Goal: Transaction & Acquisition: Purchase product/service

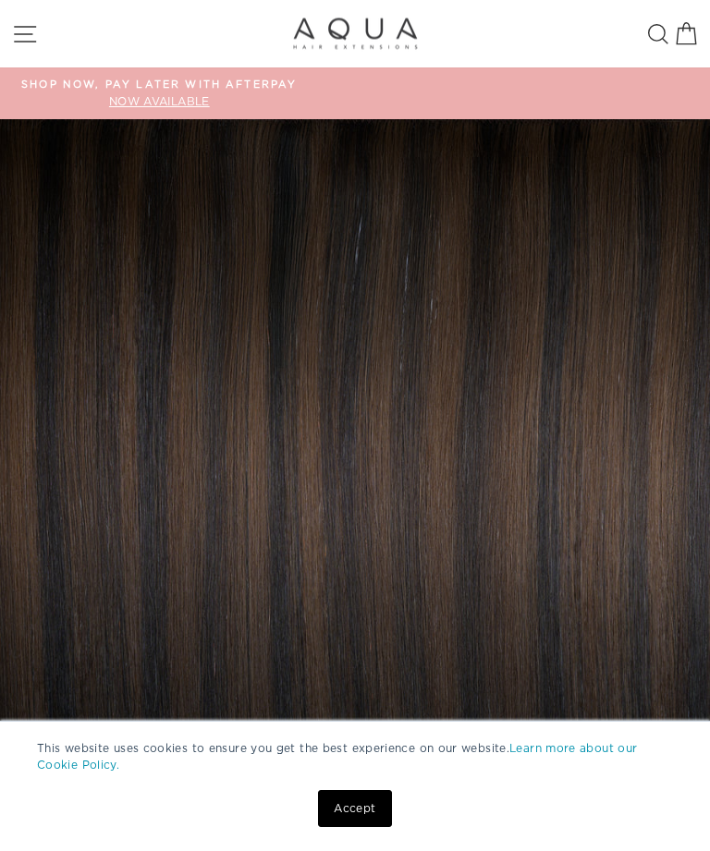
click at [619, 444] on img at bounding box center [355, 474] width 710 height 710
click at [21, 29] on icon "button" at bounding box center [25, 34] width 28 height 28
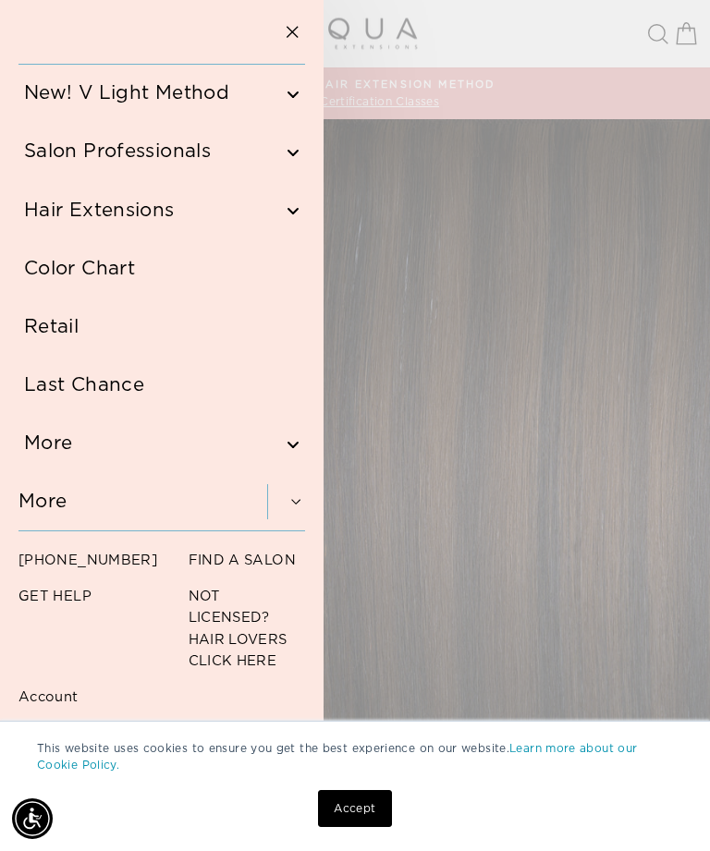
scroll to position [95, 0]
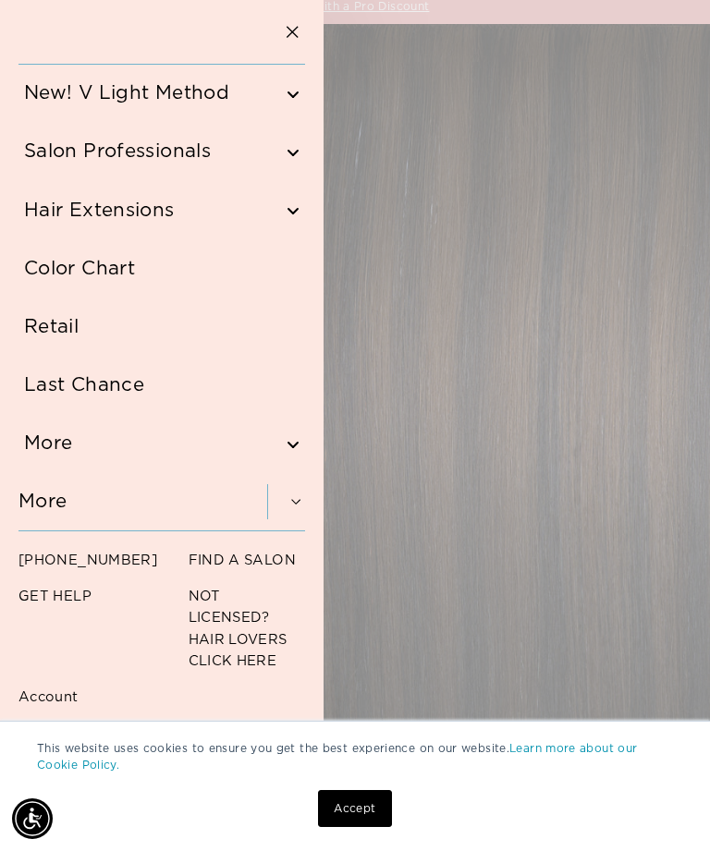
click at [44, 703] on link "Account" at bounding box center [77, 695] width 154 height 36
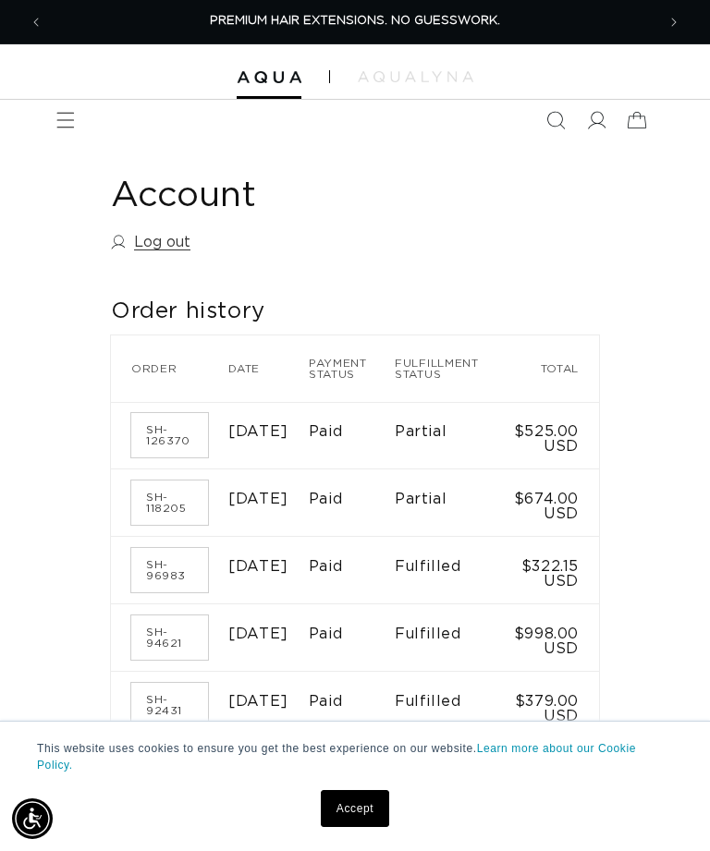
click at [66, 116] on icon "Menu" at bounding box center [65, 120] width 18 height 18
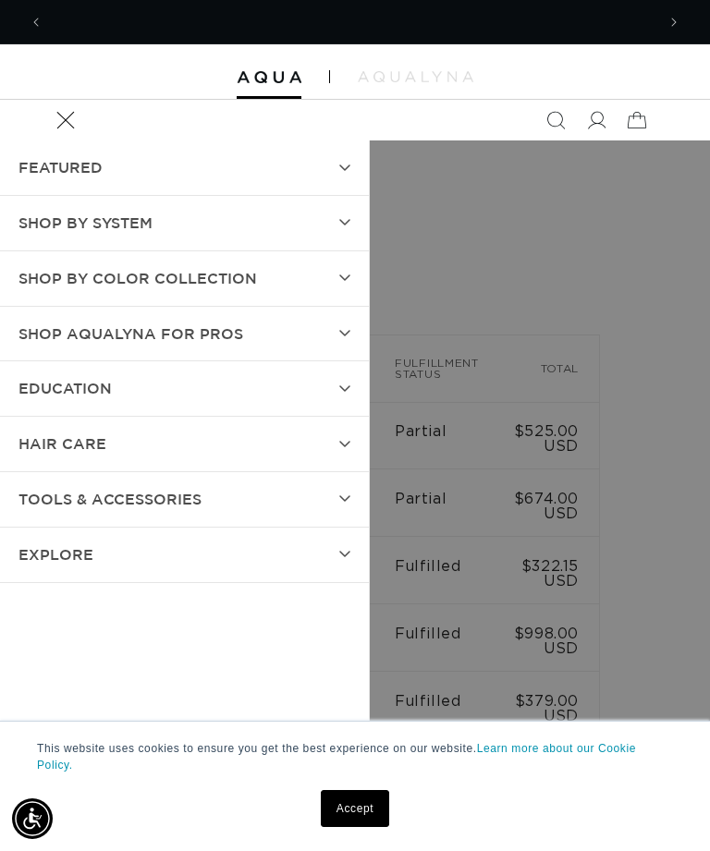
scroll to position [0, 1224]
click at [347, 230] on summary "SHOP BY SYSTEM" at bounding box center [184, 223] width 369 height 55
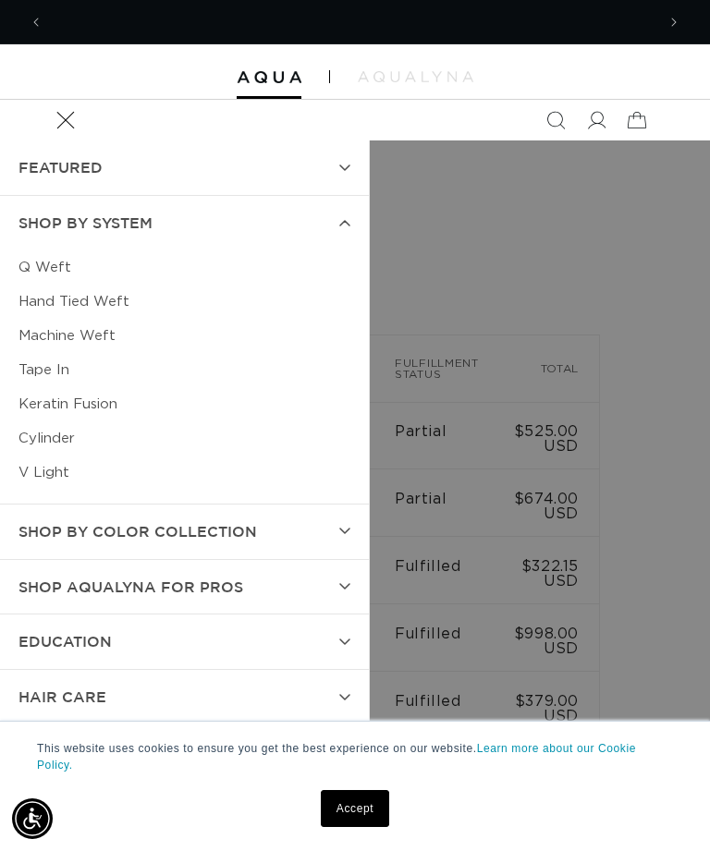
scroll to position [0, 0]
click at [107, 335] on link "Machine Weft" at bounding box center [184, 336] width 332 height 34
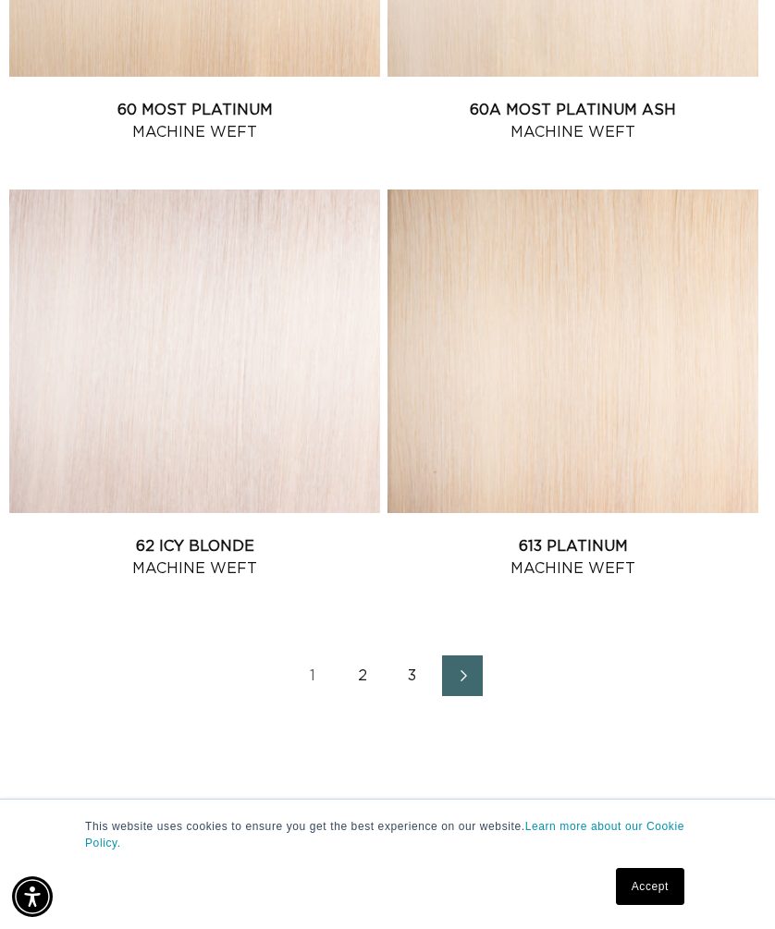
click at [467, 681] on icon "Next page" at bounding box center [463, 675] width 6 height 11
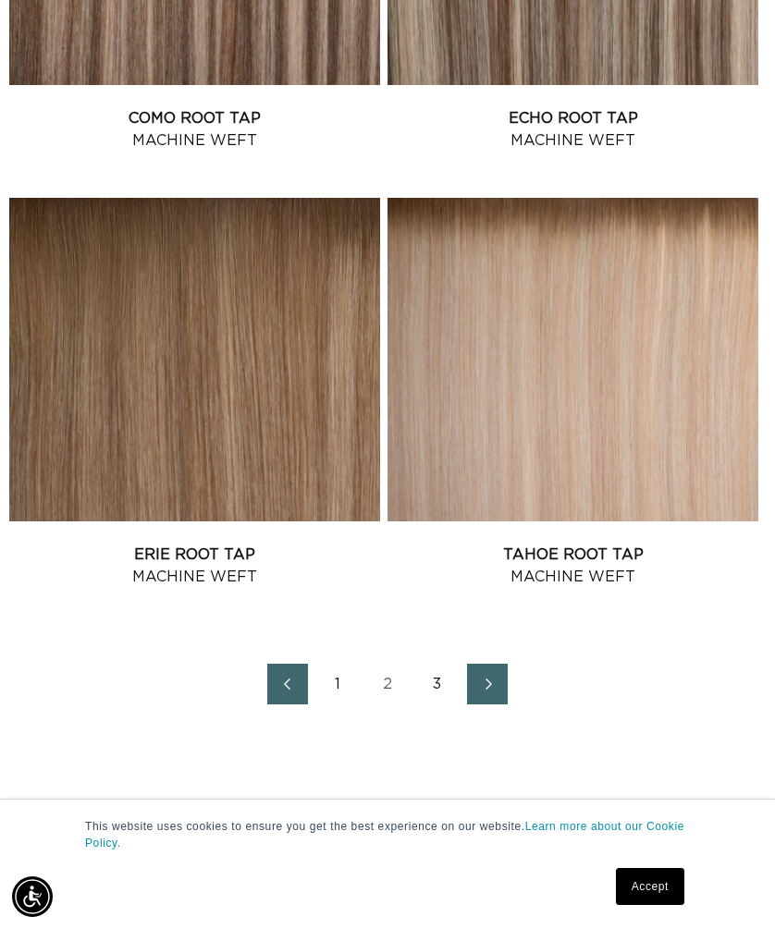
click at [506, 704] on link "Next page" at bounding box center [487, 684] width 41 height 41
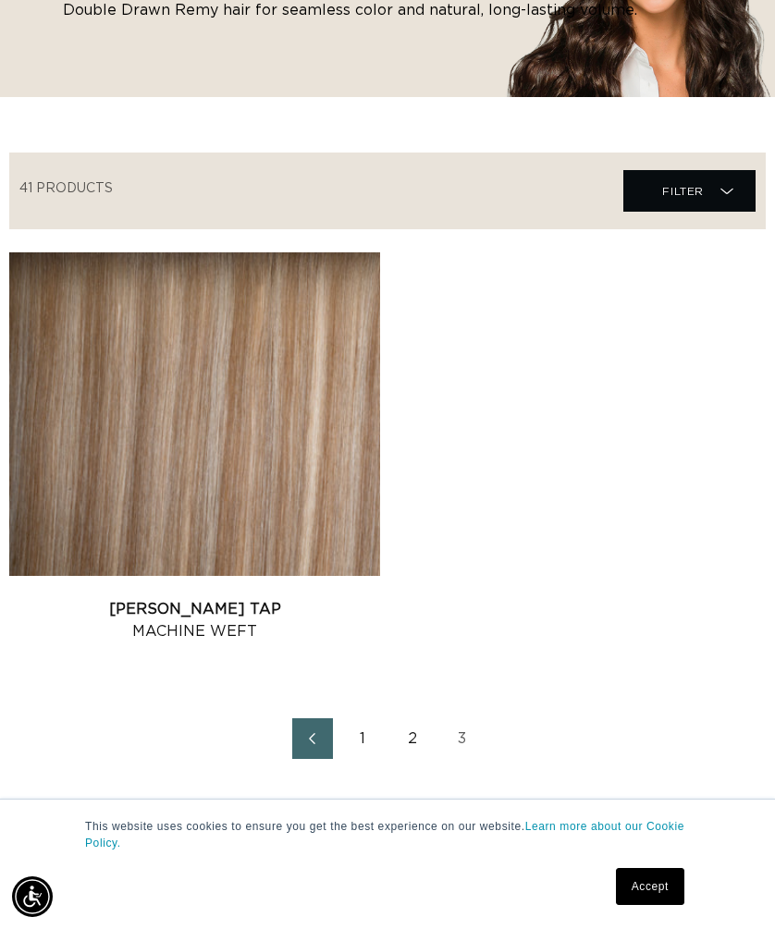
scroll to position [0, 1347]
click at [266, 598] on link "Victoria Root Tap Machine Weft" at bounding box center [194, 620] width 371 height 44
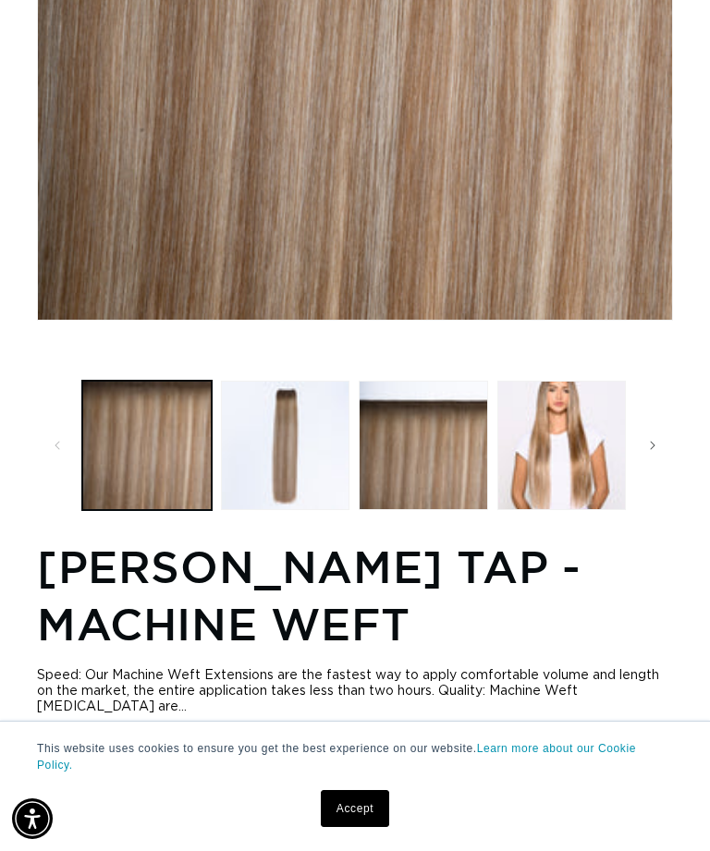
scroll to position [483, 0]
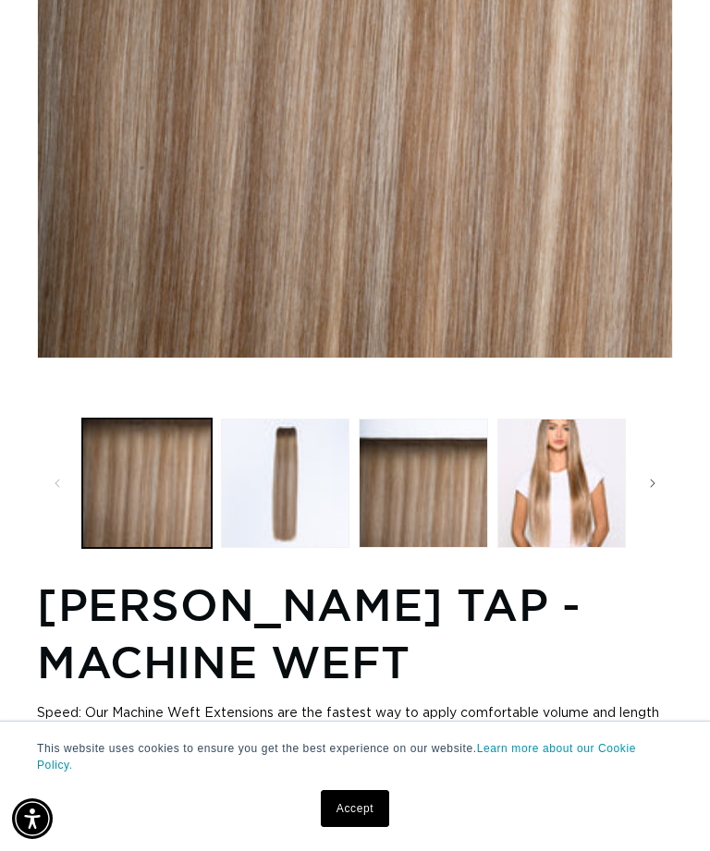
click at [572, 498] on button "Load image 4 in gallery view" at bounding box center [561, 483] width 129 height 129
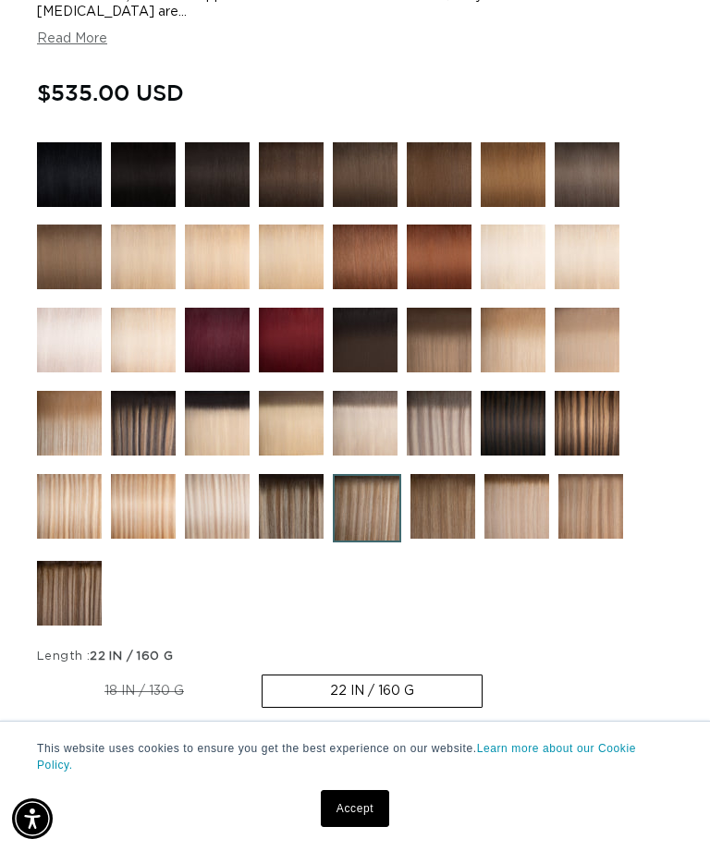
scroll to position [0, 1224]
click at [451, 456] on img at bounding box center [439, 423] width 65 height 65
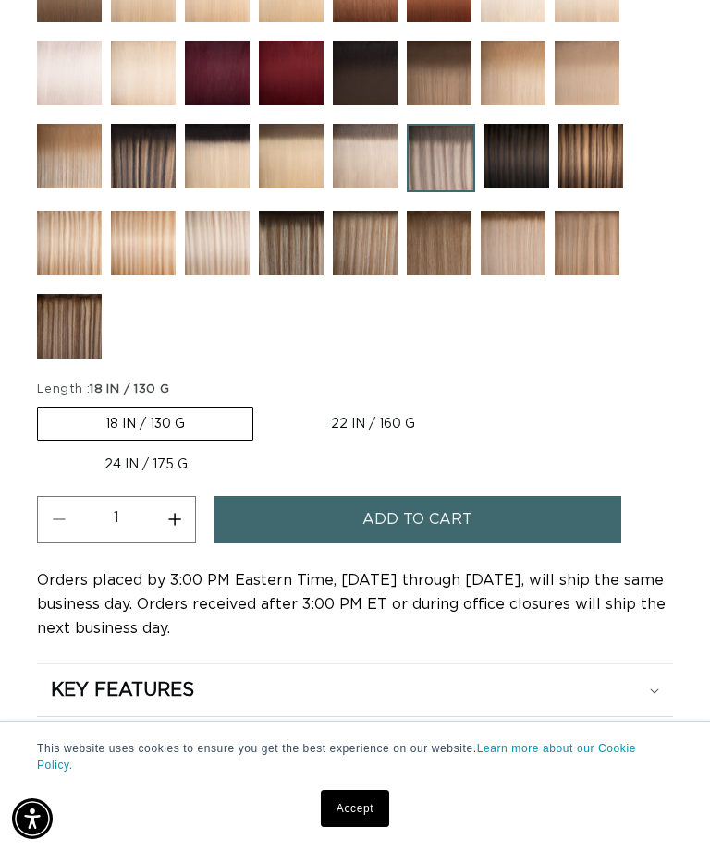
scroll to position [0, 612]
click at [574, 534] on button "Add to cart" at bounding box center [417, 519] width 407 height 47
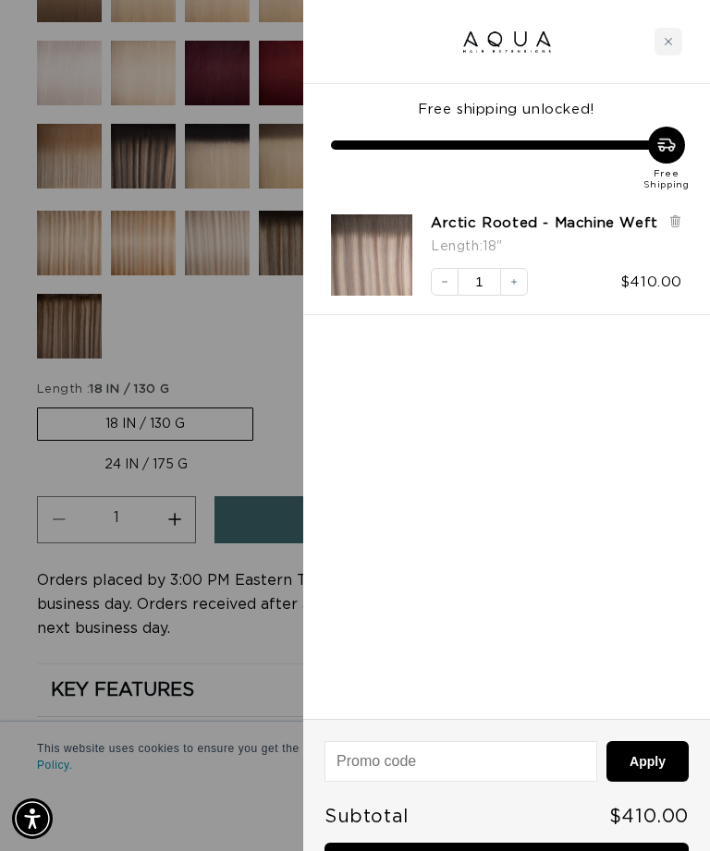
click at [228, 360] on div at bounding box center [355, 425] width 710 height 851
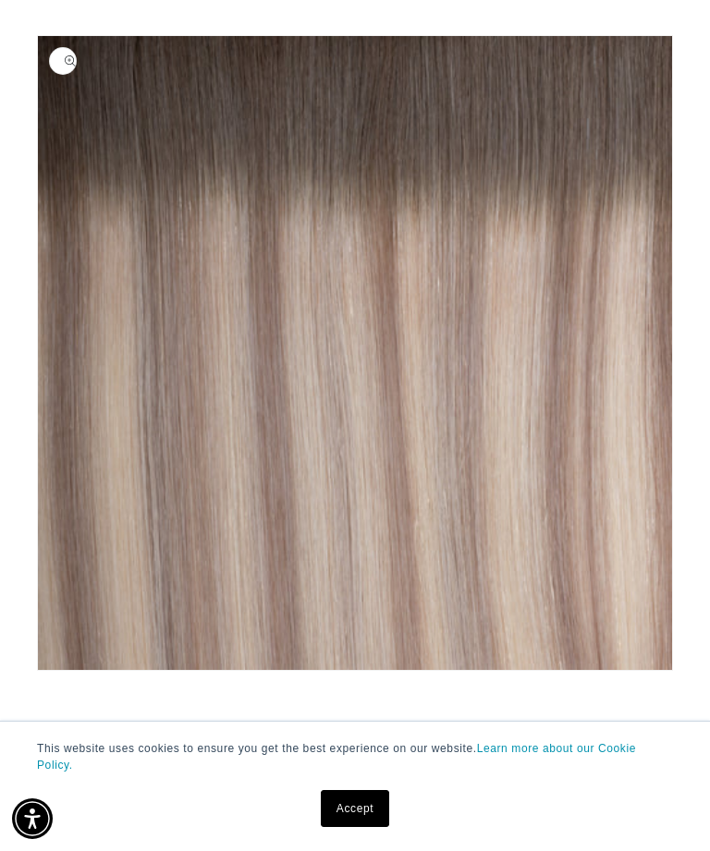
scroll to position [0, 0]
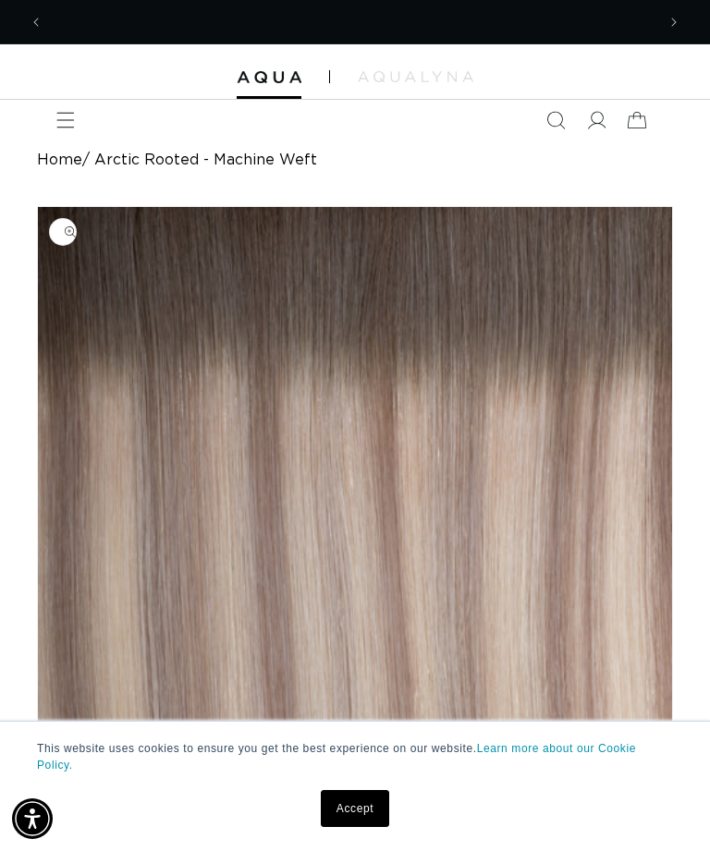
click at [61, 121] on icon "Menu" at bounding box center [65, 120] width 18 height 18
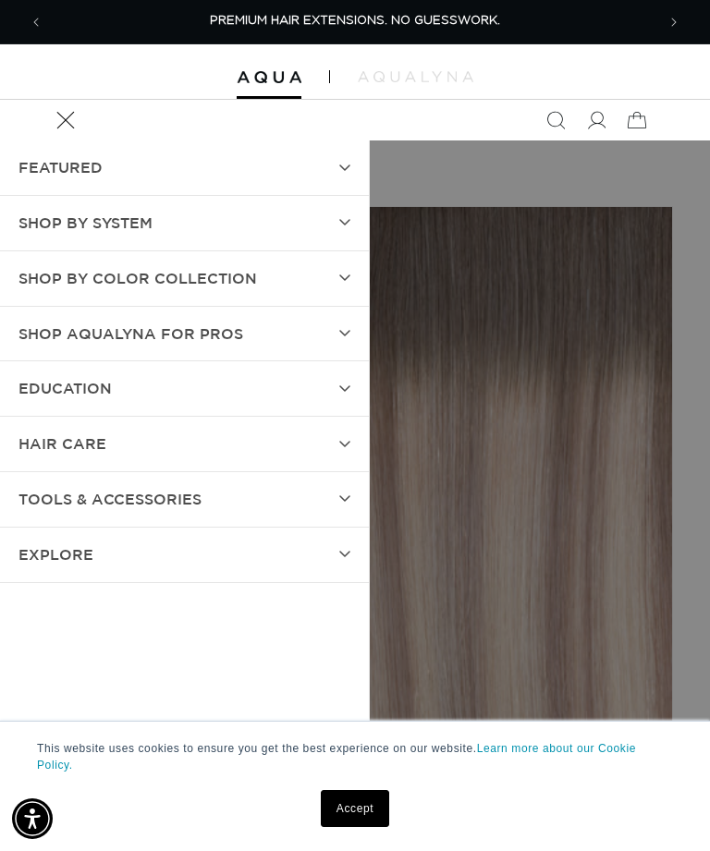
click at [341, 228] on summary "SHOP BY SYSTEM" at bounding box center [184, 223] width 369 height 55
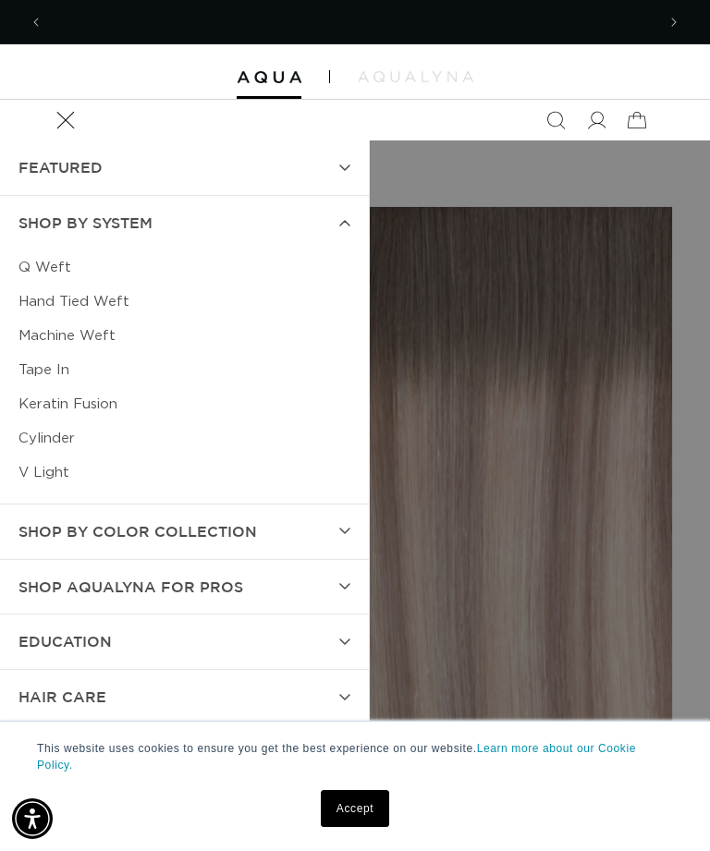
click at [47, 271] on link "Q Weft" at bounding box center [184, 267] width 332 height 34
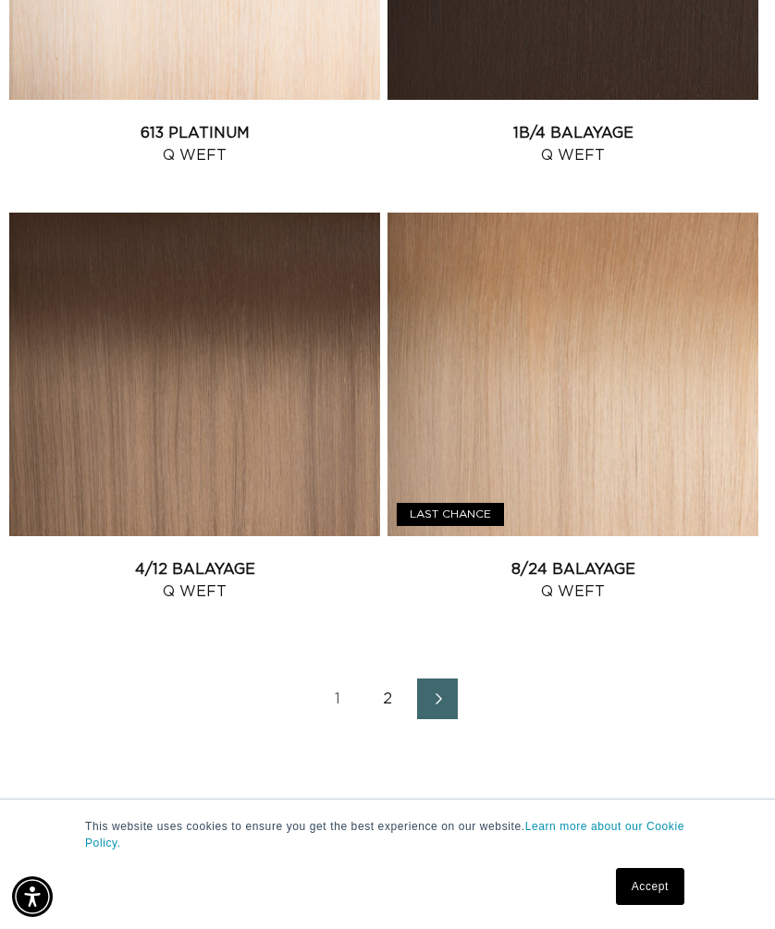
scroll to position [0, 1347]
click at [449, 705] on icon "Next page" at bounding box center [438, 699] width 22 height 12
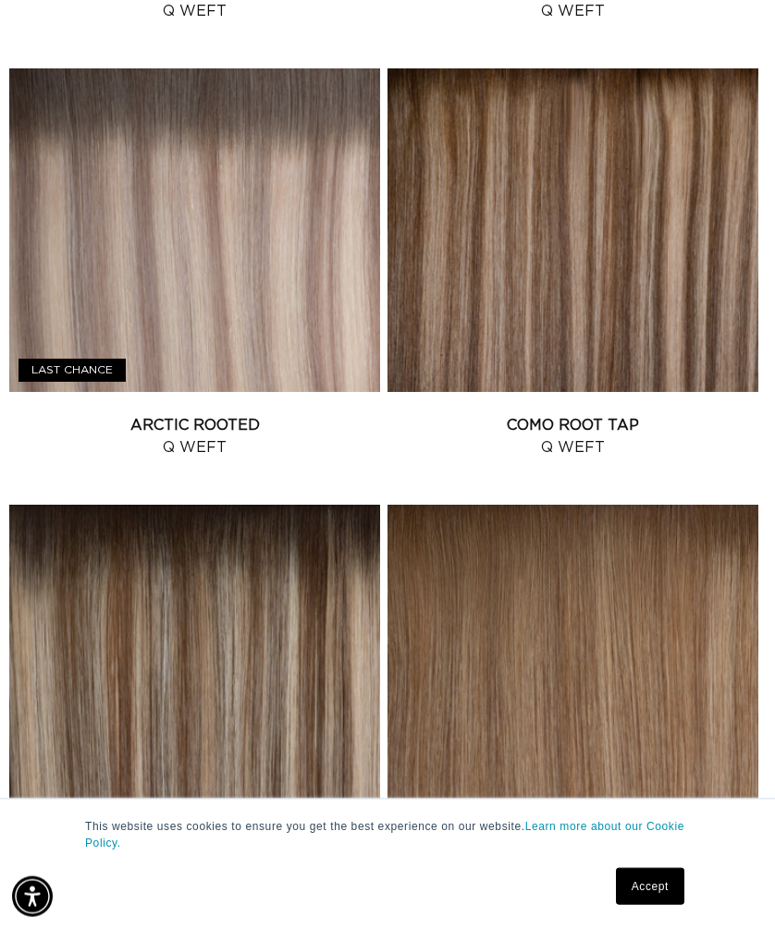
scroll to position [2664, 0]
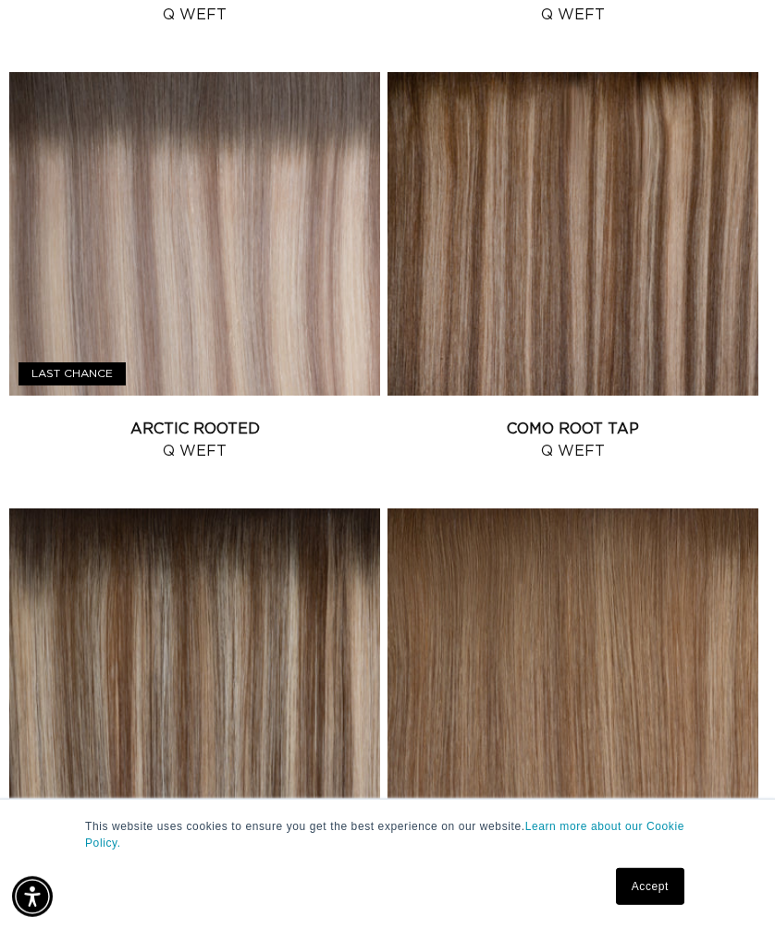
click at [302, 418] on link "Arctic Rooted Q Weft" at bounding box center [194, 440] width 371 height 44
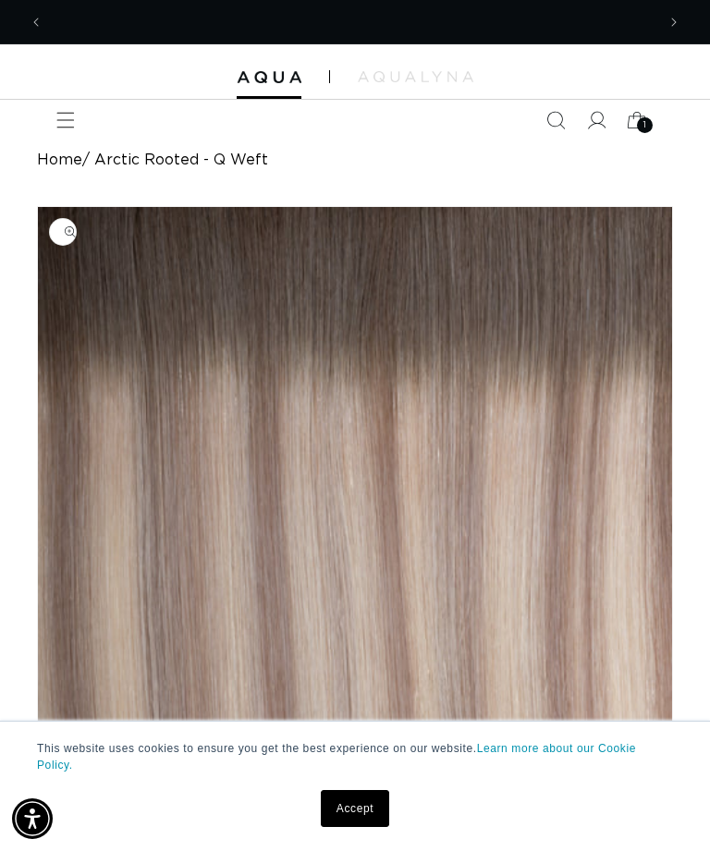
scroll to position [0, 612]
click at [636, 123] on icon at bounding box center [636, 120] width 41 height 41
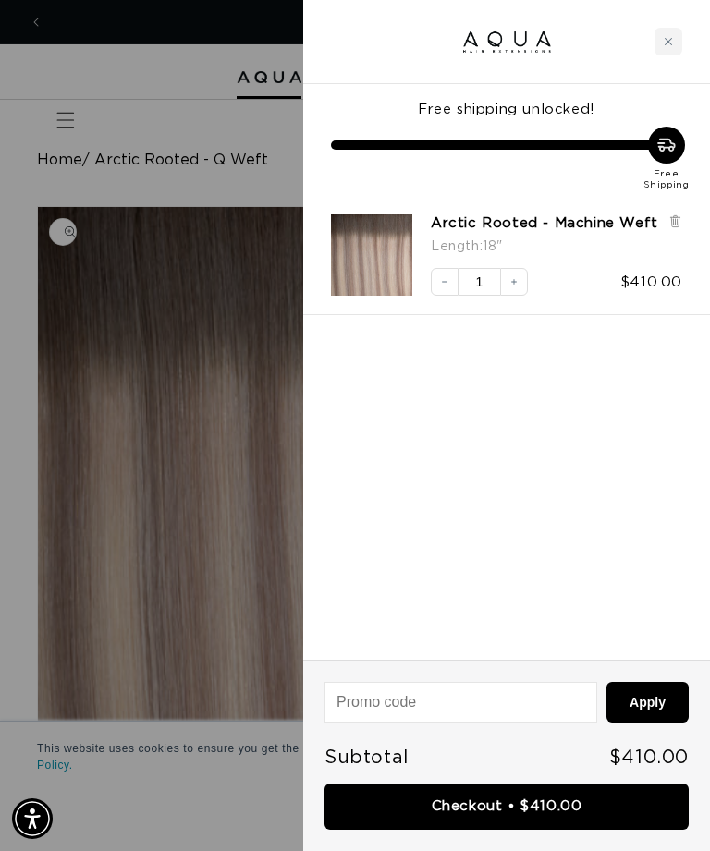
scroll to position [0, 1224]
click at [507, 814] on link "Checkout • $410.00" at bounding box center [506, 807] width 364 height 47
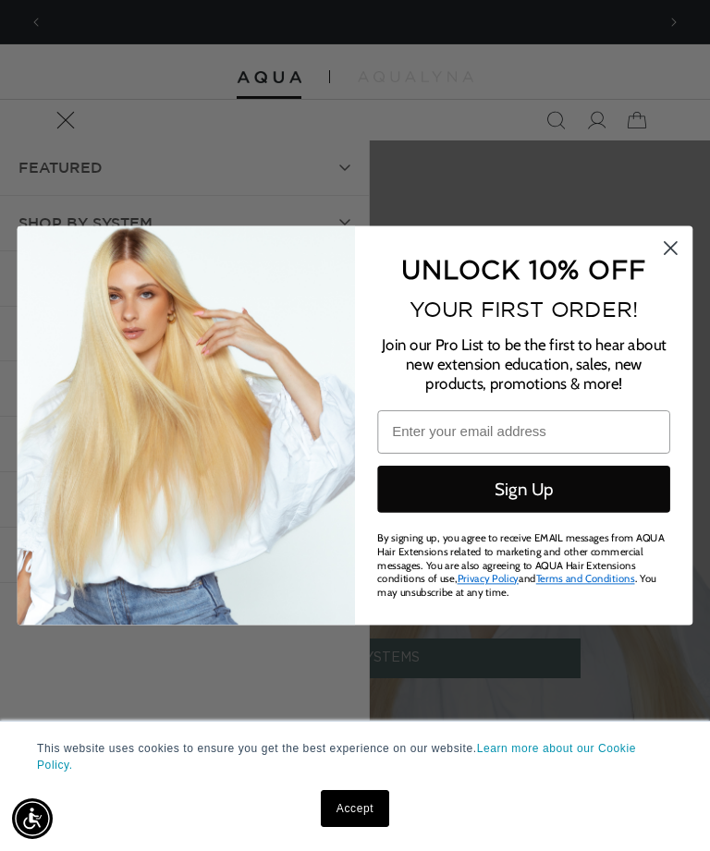
scroll to position [0, 612]
click at [665, 260] on circle "Close dialog" at bounding box center [670, 248] width 29 height 29
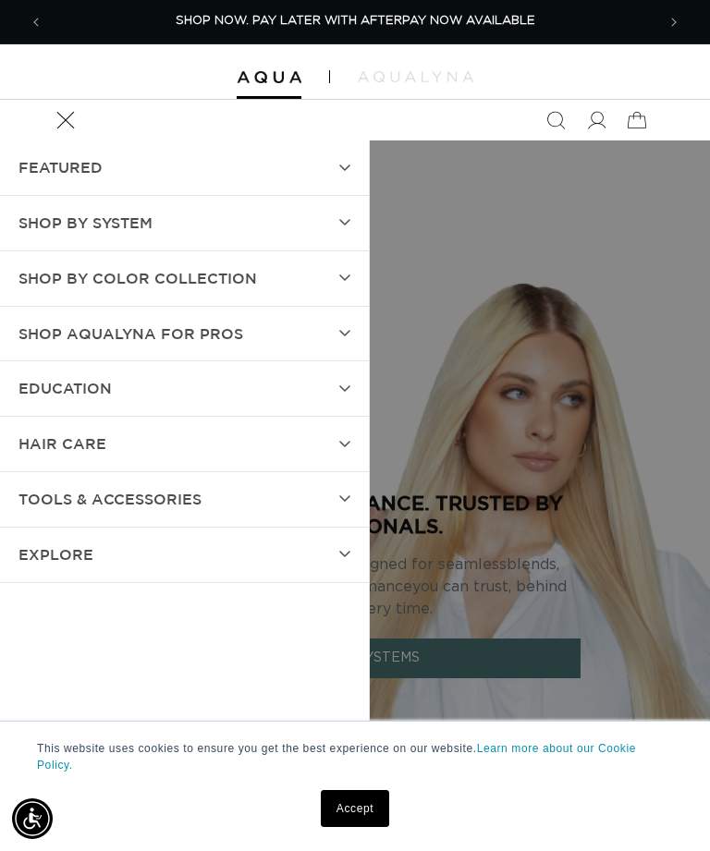
click at [340, 229] on summary "SHOP BY SYSTEM" at bounding box center [184, 223] width 369 height 55
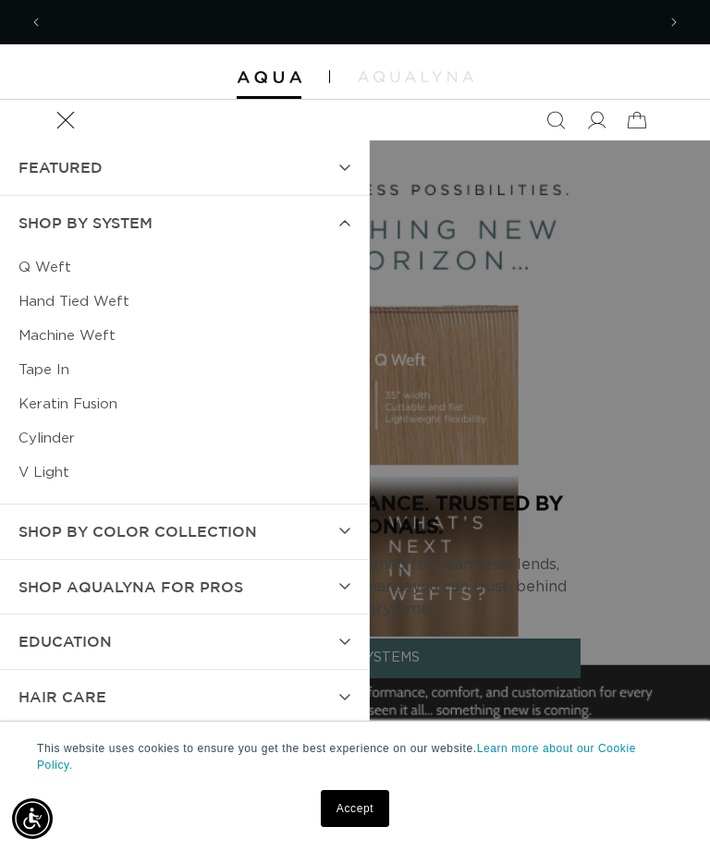
scroll to position [0, 1224]
click at [113, 309] on link "Hand Tied Weft" at bounding box center [184, 302] width 332 height 34
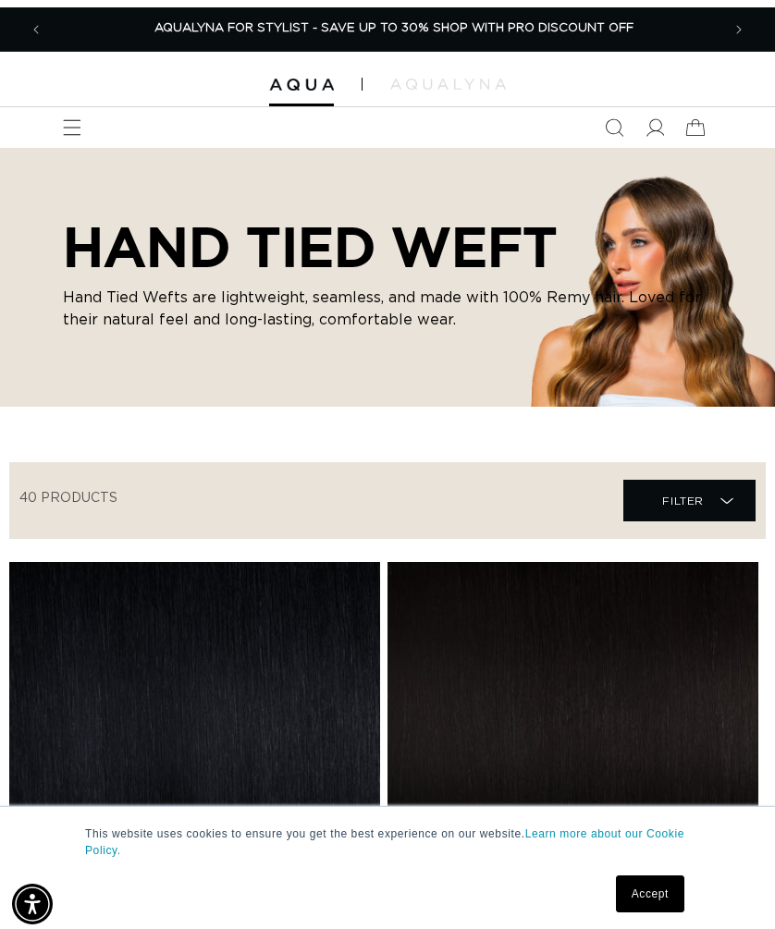
scroll to position [0, 31]
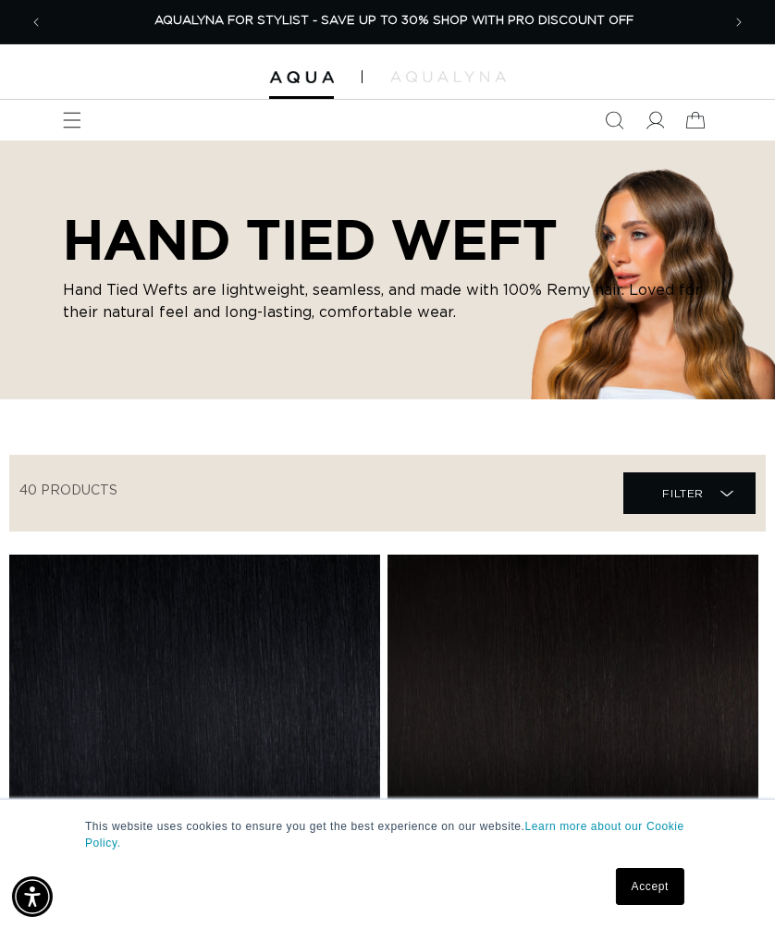
click at [52, 140] on span "Menu" at bounding box center [72, 120] width 41 height 41
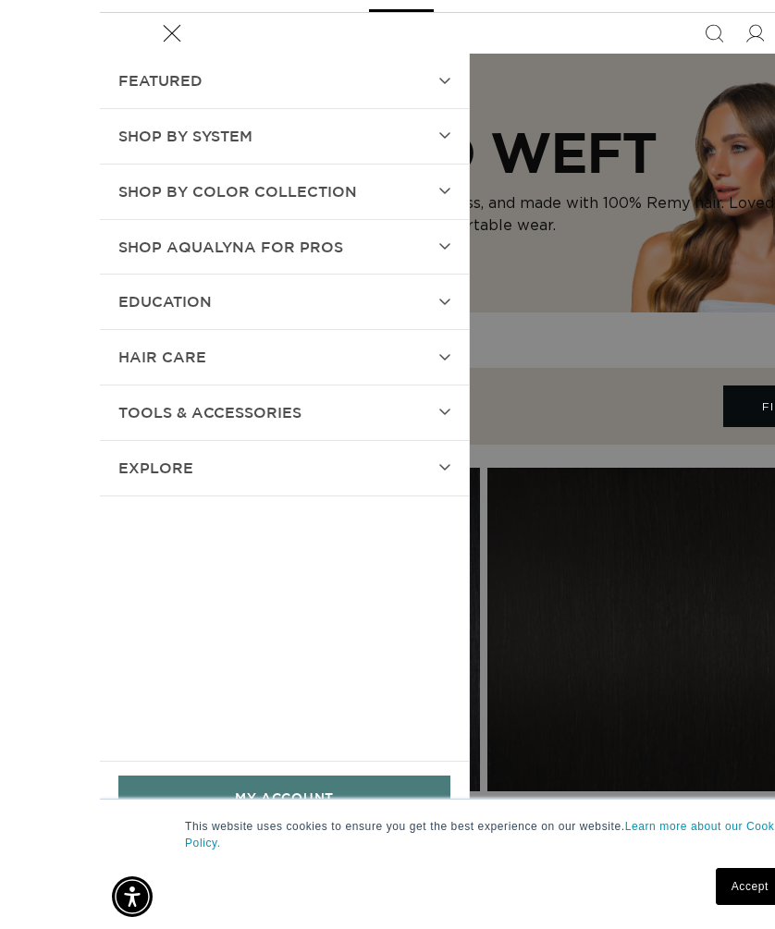
scroll to position [0, 0]
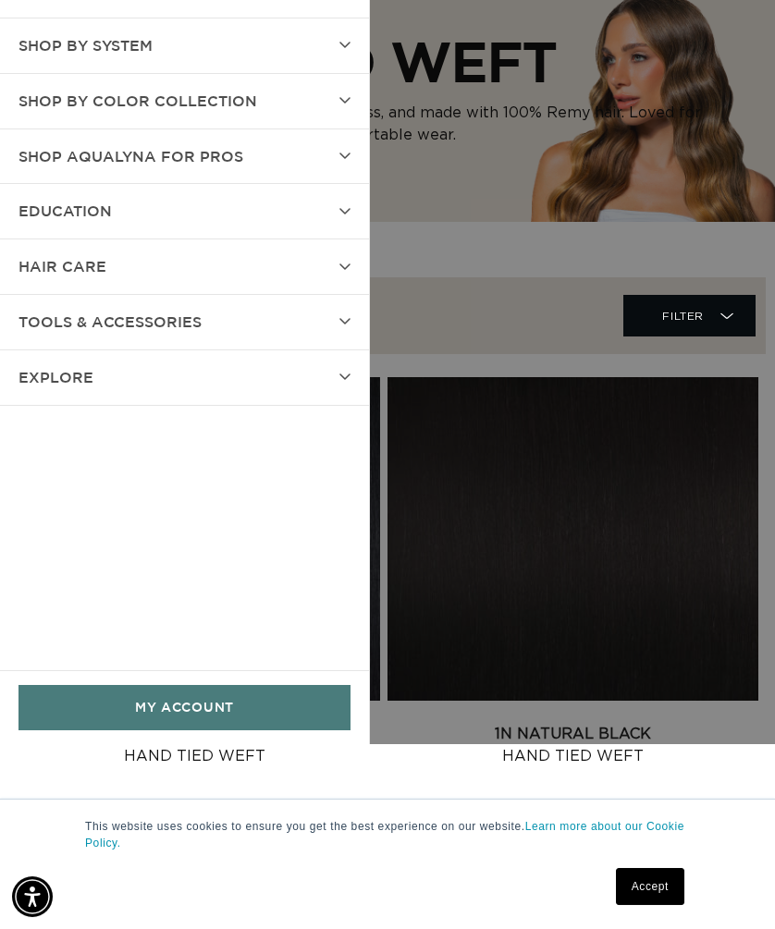
click at [302, 718] on link "MY ACCOUNT" at bounding box center [184, 707] width 332 height 45
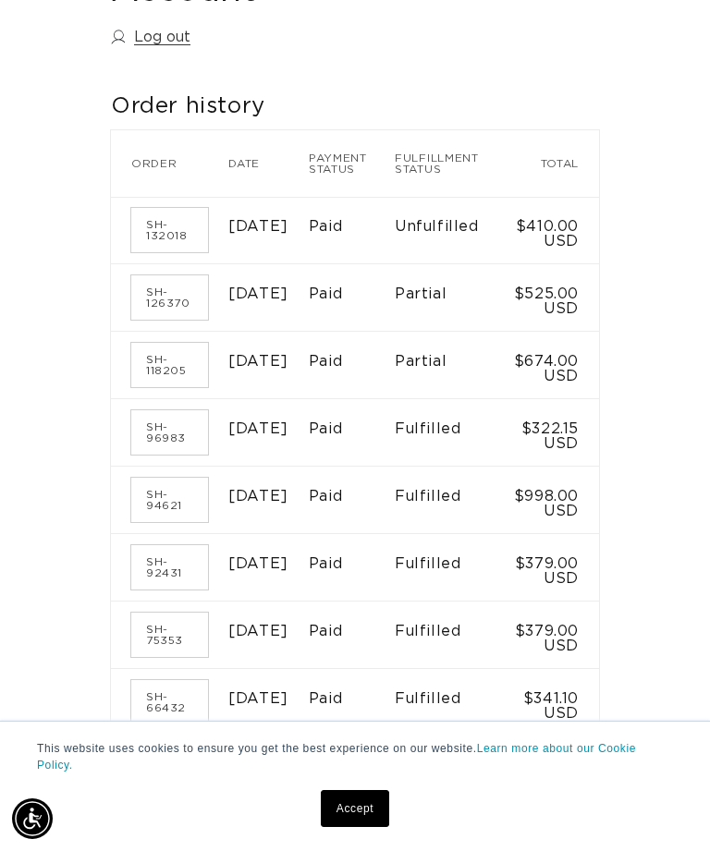
scroll to position [0, 1224]
click at [434, 602] on td "Fulfilled" at bounding box center [451, 567] width 112 height 67
click at [158, 590] on link "SH-92431" at bounding box center [169, 567] width 77 height 44
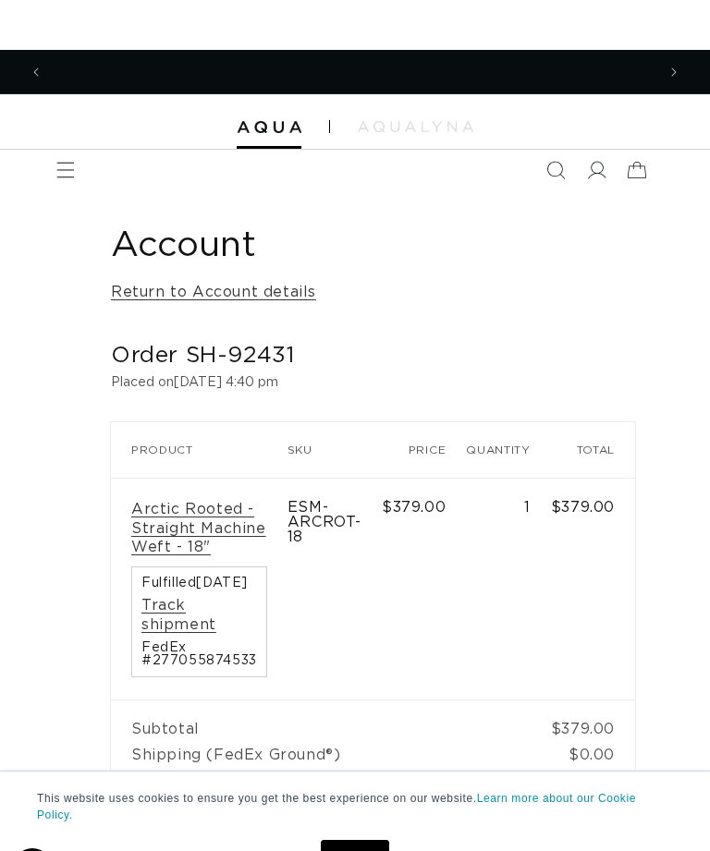
scroll to position [0, 1224]
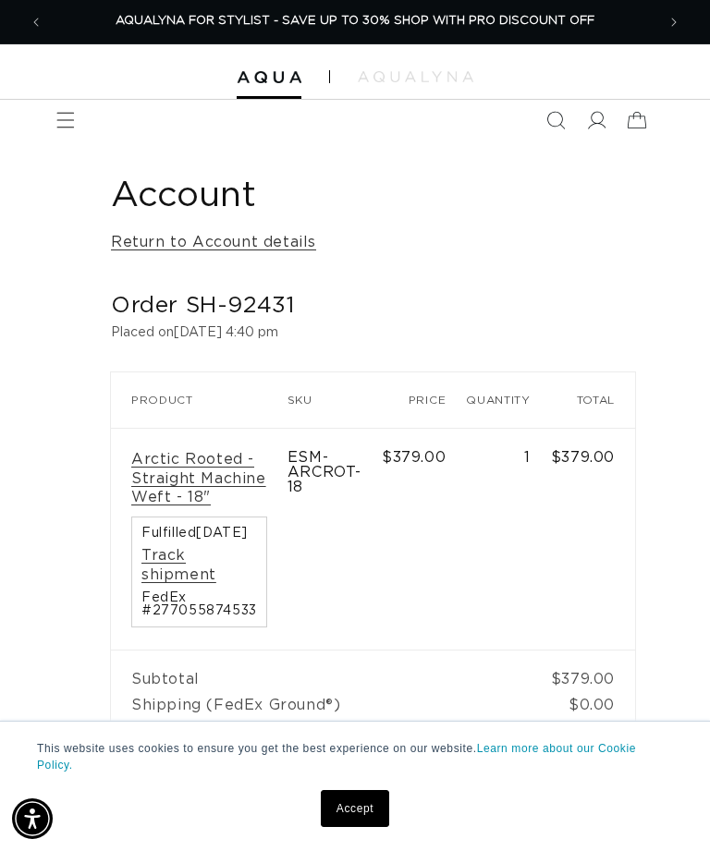
click at [67, 128] on icon "Menu" at bounding box center [65, 120] width 18 height 18
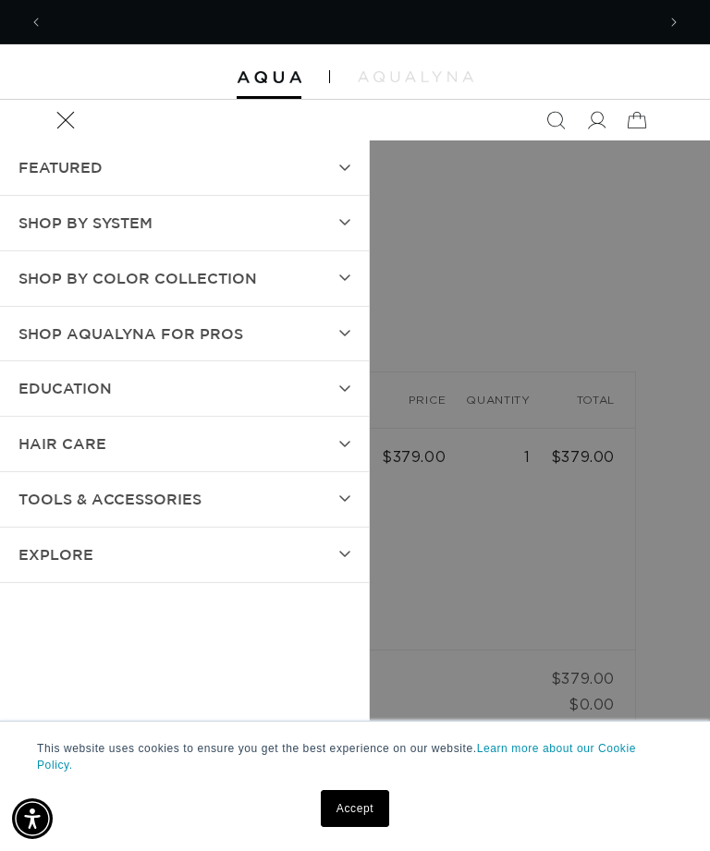
scroll to position [0, 0]
click at [349, 237] on summary "SHOP BY SYSTEM" at bounding box center [184, 223] width 369 height 55
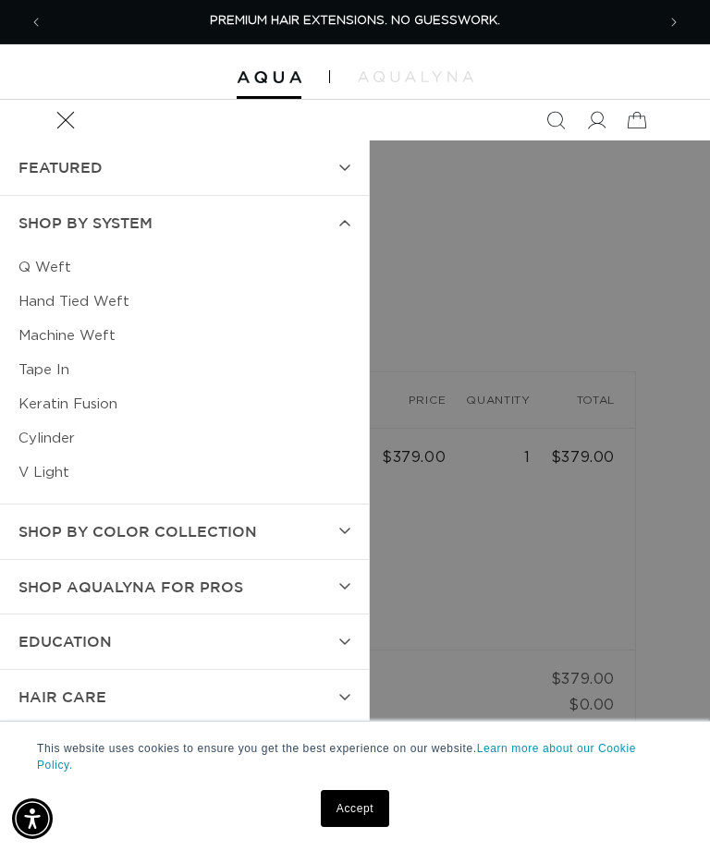
click at [114, 313] on link "Hand Tied Weft" at bounding box center [184, 302] width 332 height 34
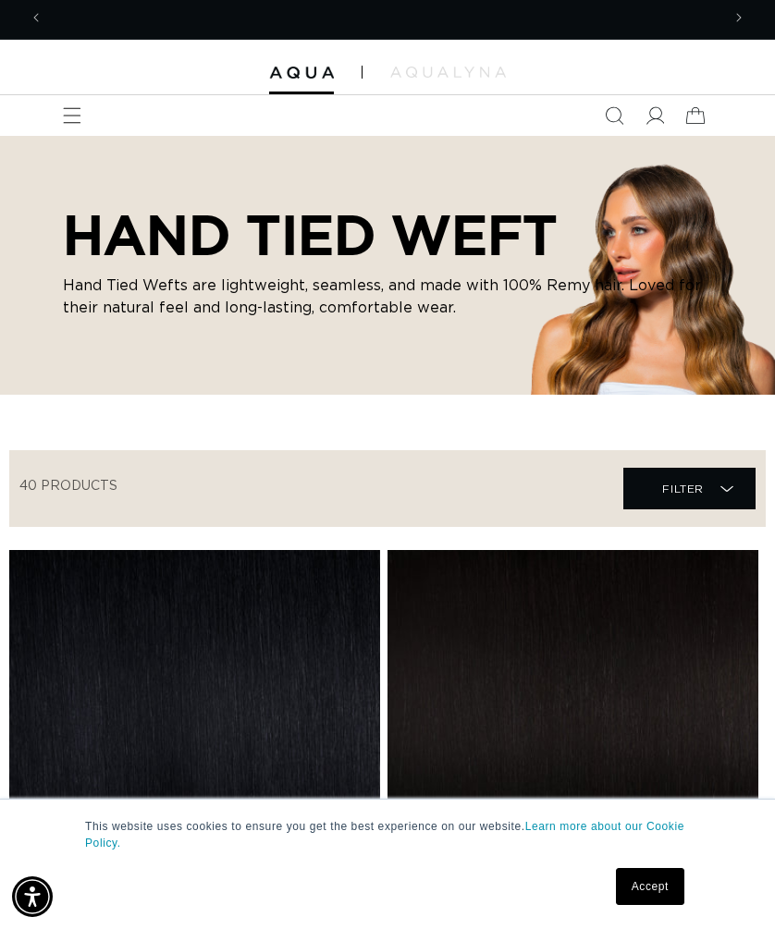
scroll to position [0, 1347]
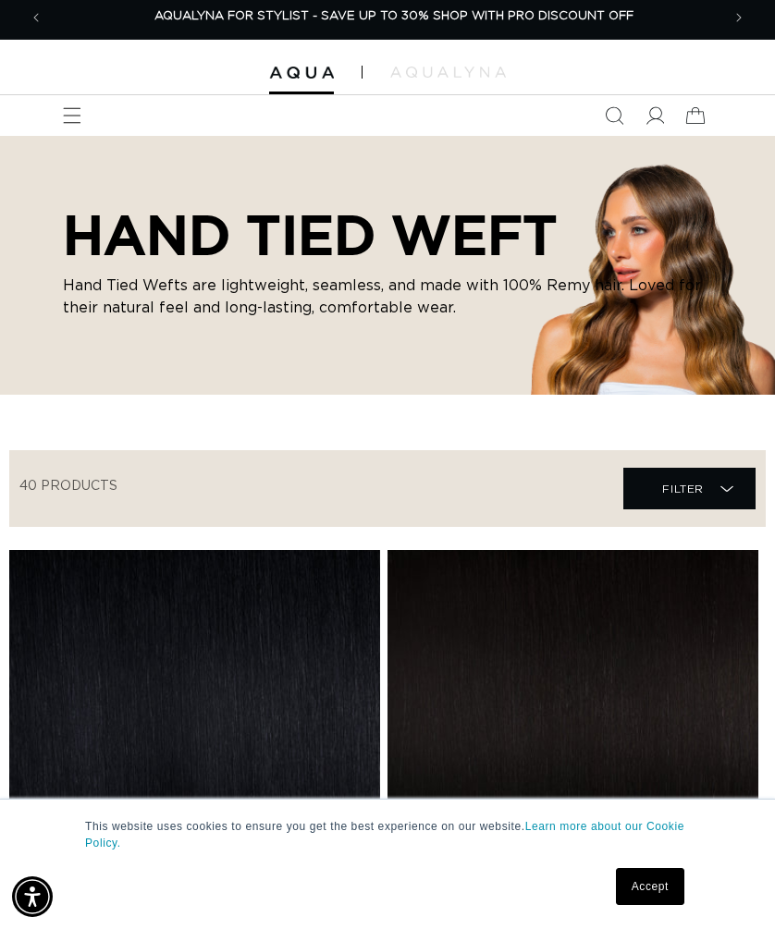
click at [71, 122] on icon "Menu" at bounding box center [72, 116] width 18 height 16
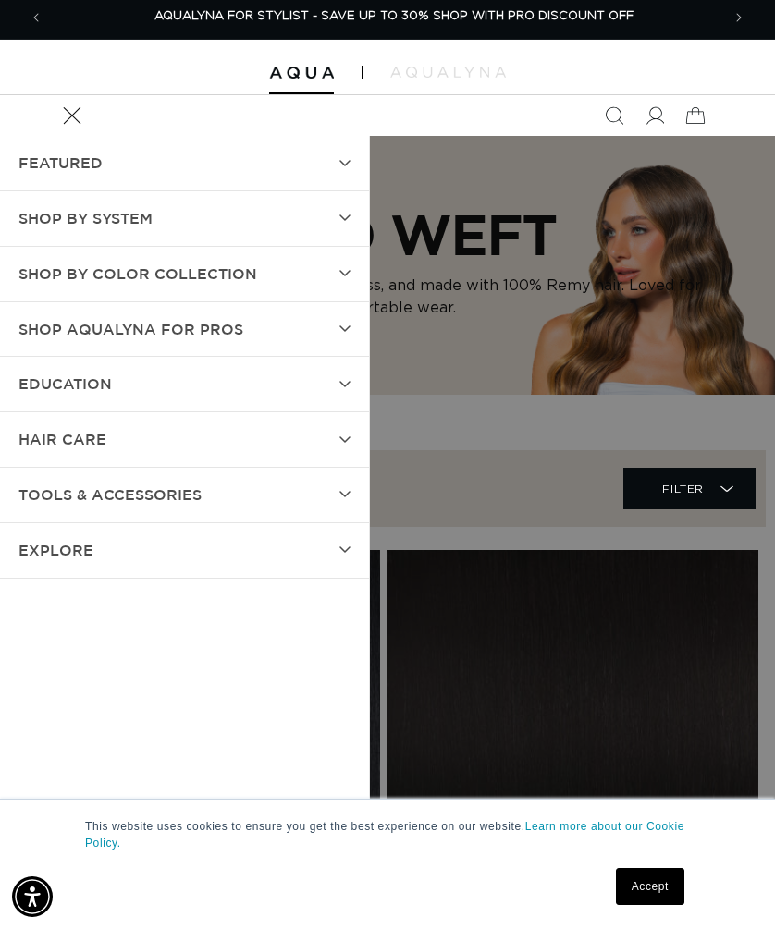
click at [369, 234] on summary "SHOP BY SYSTEM" at bounding box center [184, 218] width 369 height 55
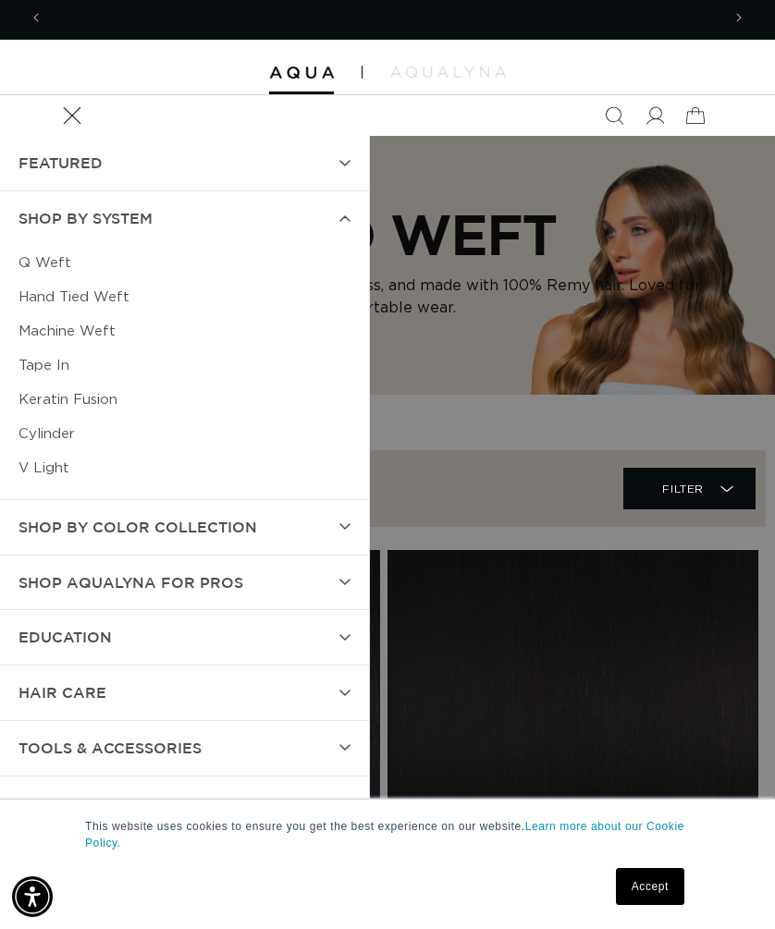
scroll to position [0, 0]
click at [88, 346] on link "Machine Weft" at bounding box center [184, 331] width 332 height 34
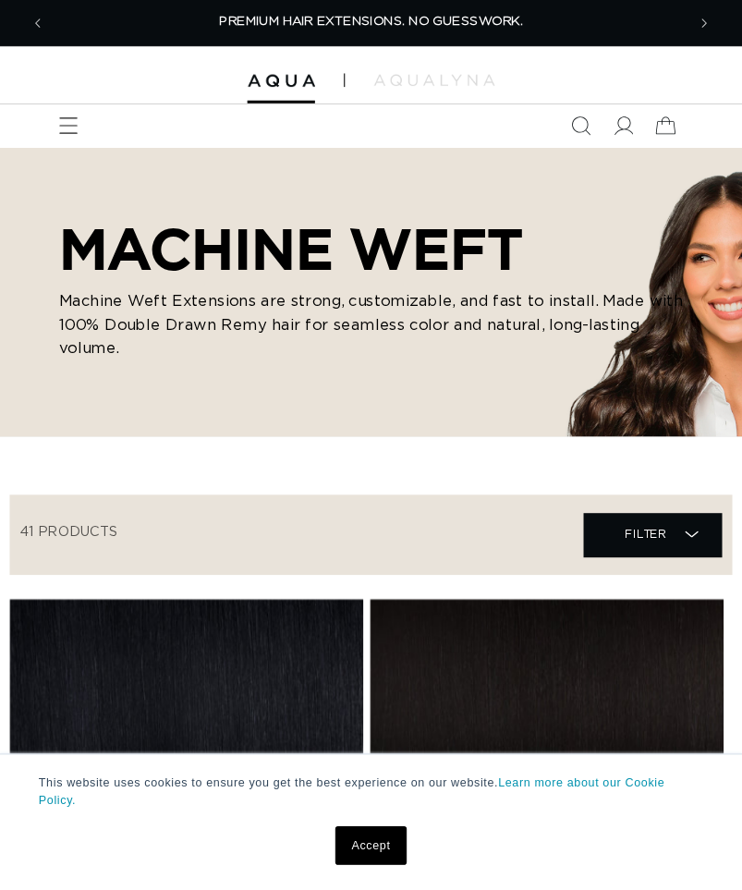
scroll to position [459, 0]
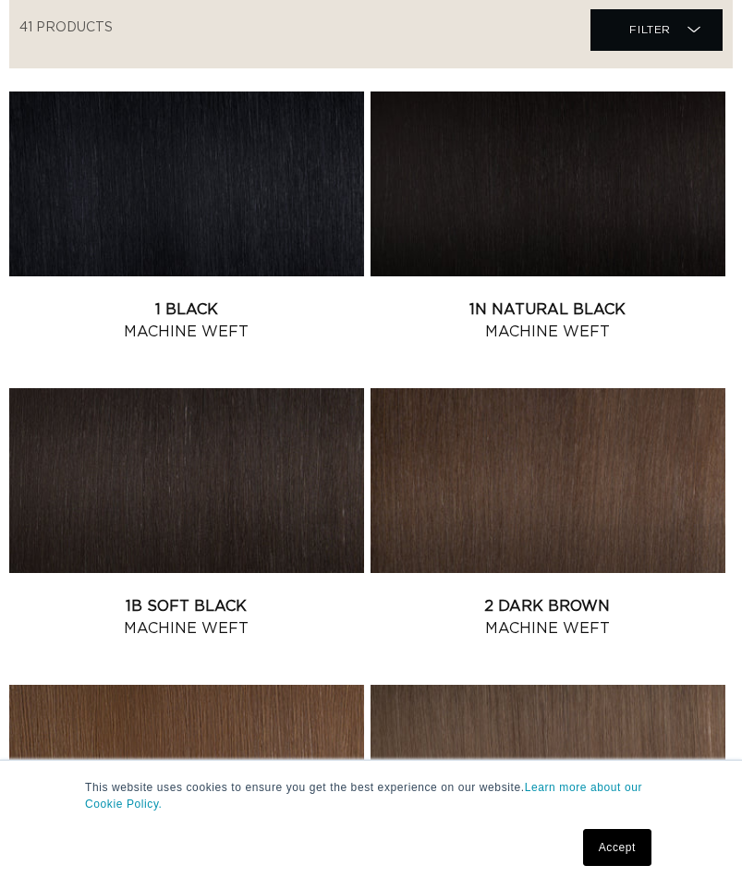
click at [270, 299] on link "1 Black Machine Weft" at bounding box center [186, 321] width 355 height 44
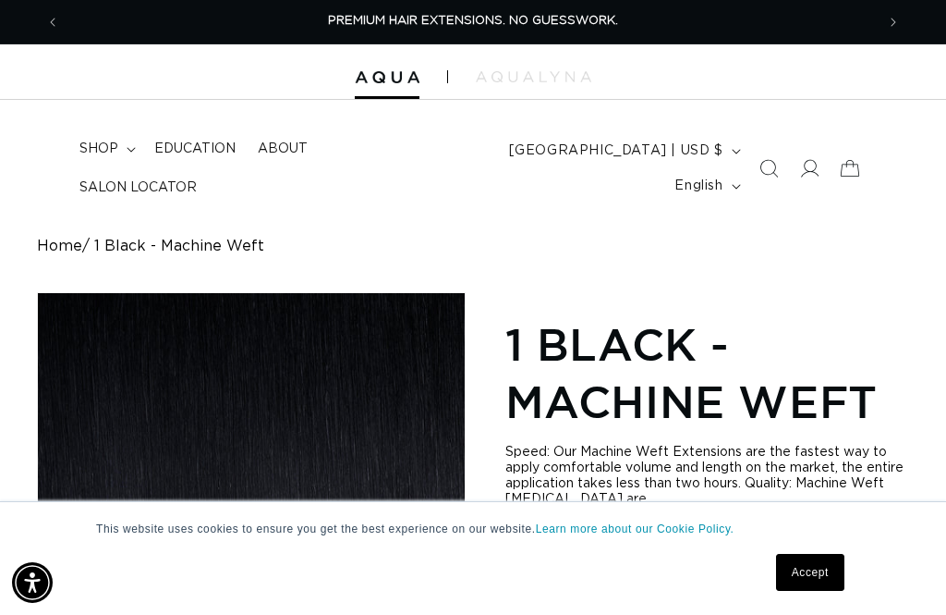
click at [130, 168] on summary "shop" at bounding box center [105, 148] width 75 height 39
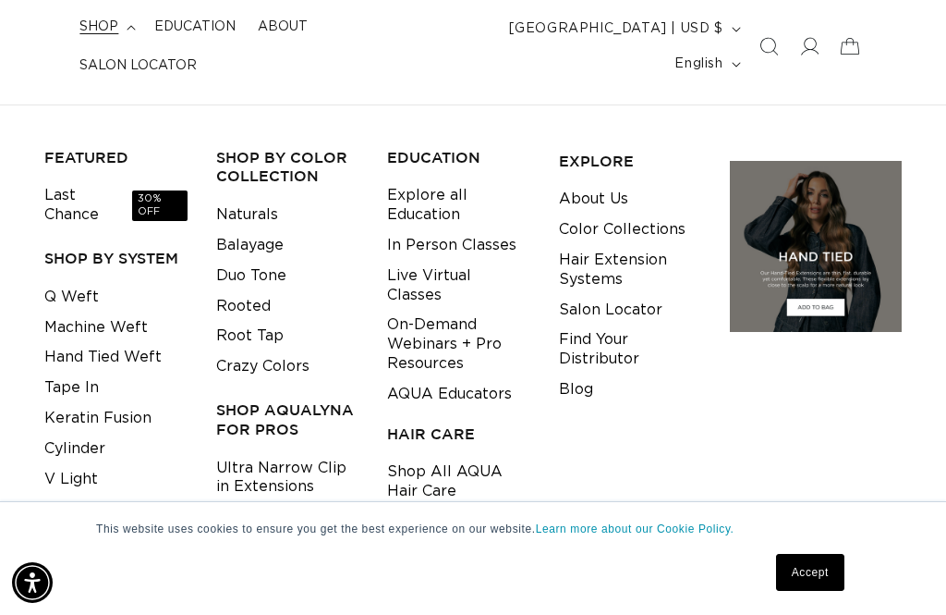
scroll to position [0, 815]
click at [89, 287] on link "Q Weft" at bounding box center [71, 297] width 55 height 30
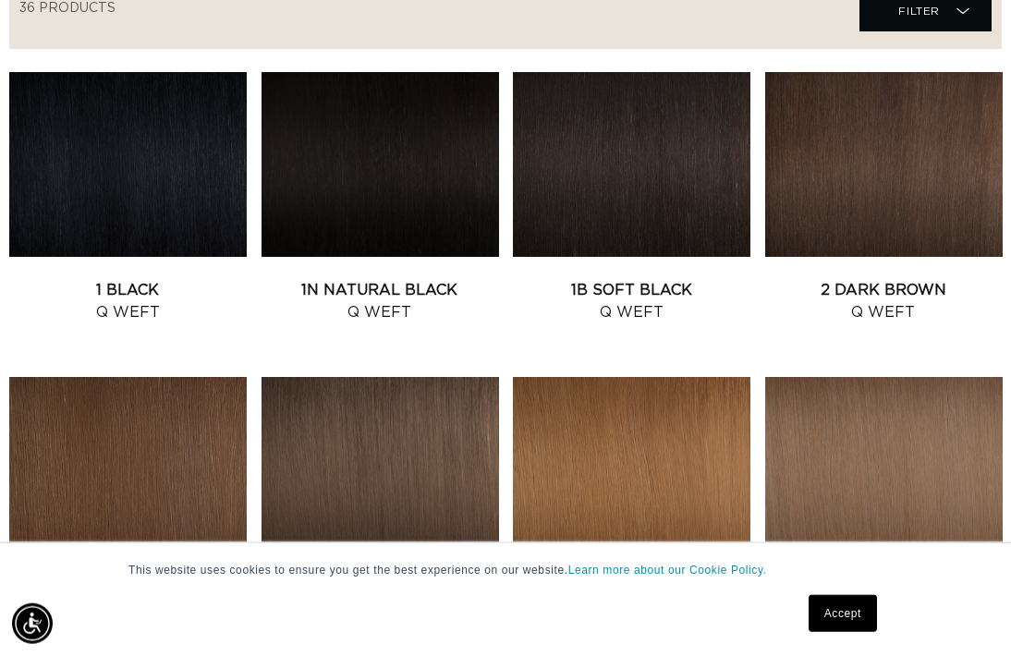
scroll to position [717, 0]
click at [190, 287] on link "1 Black Q Weft" at bounding box center [128, 301] width 238 height 44
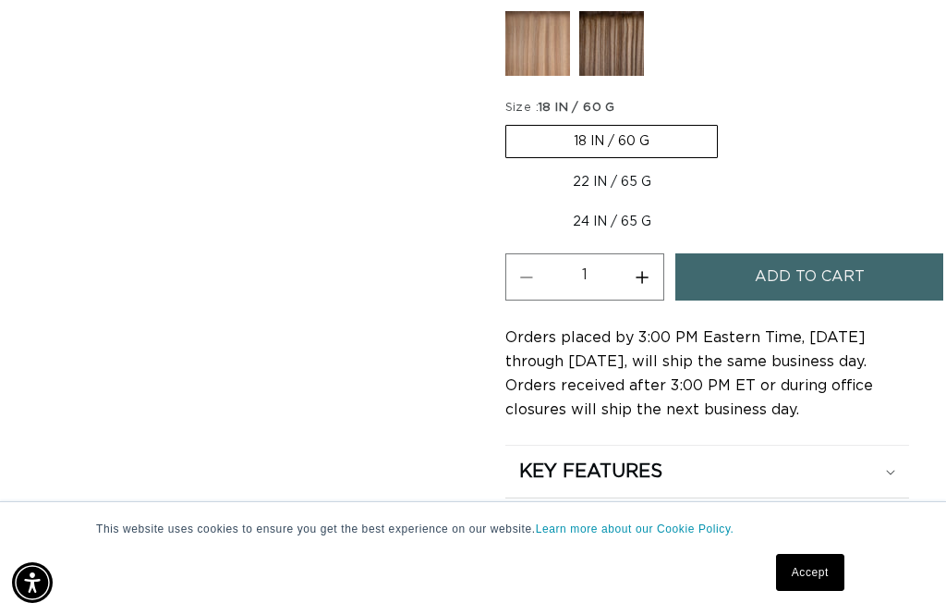
scroll to position [1186, 0]
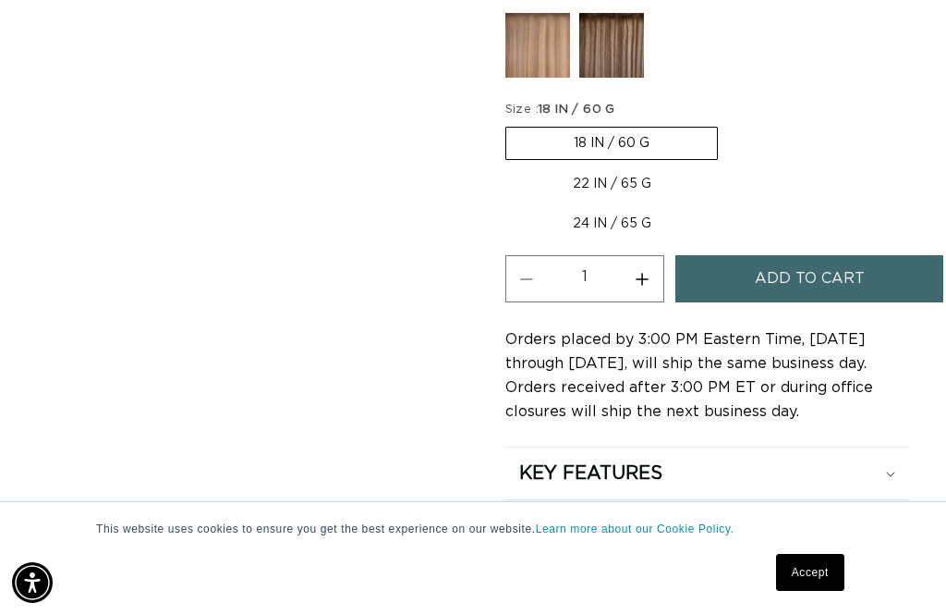
click at [620, 200] on label "22 IN / 65 G Variant sold out or unavailable" at bounding box center [612, 183] width 213 height 31
click at [727, 124] on input "22 IN / 65 G Variant sold out or unavailable" at bounding box center [727, 123] width 1 height 1
radio input "true"
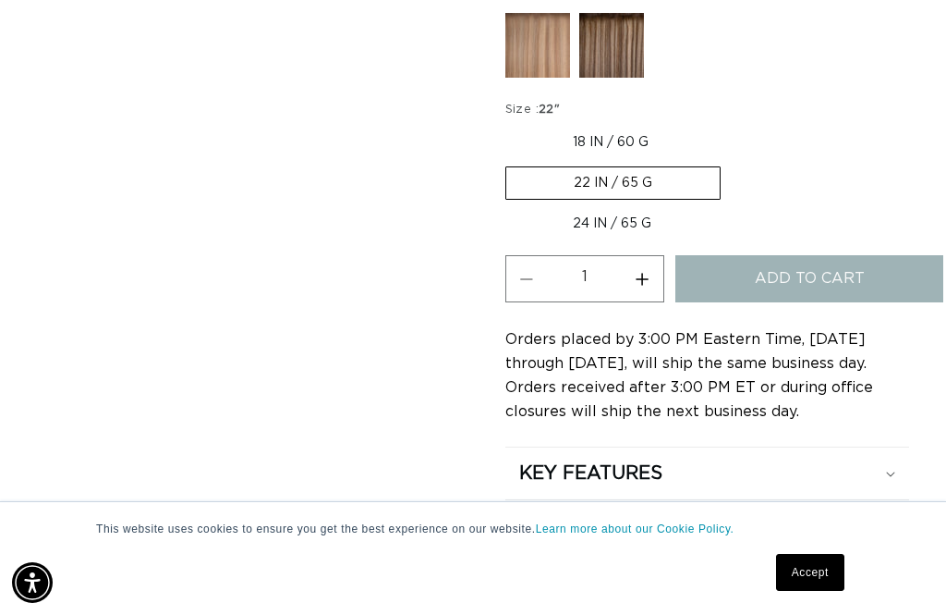
scroll to position [0, 1630]
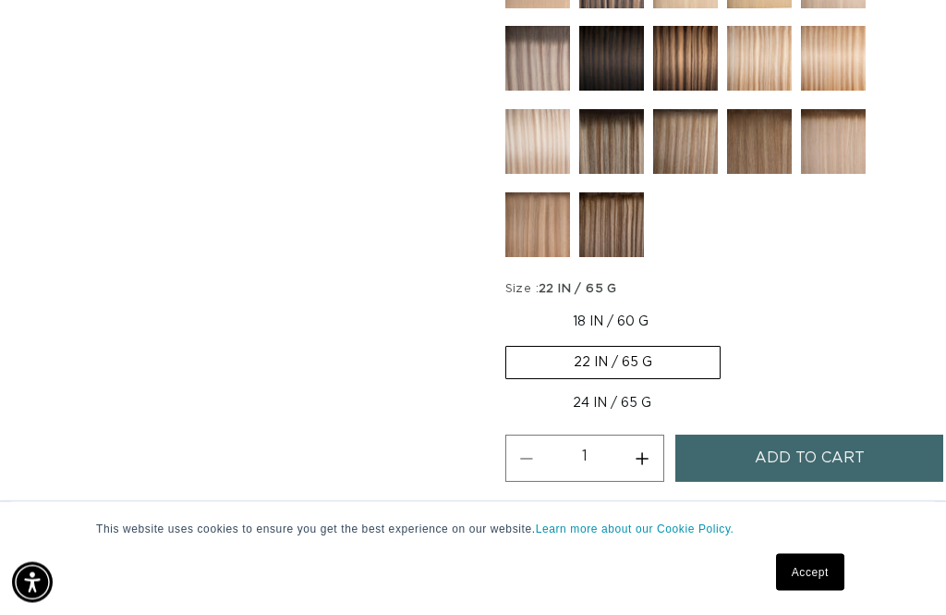
scroll to position [1006, 0]
click at [619, 336] on label "18 IN / 60 G Variant sold out or unavailable" at bounding box center [611, 321] width 211 height 31
click at [511, 303] on input "18 IN / 60 G Variant sold out or unavailable" at bounding box center [510, 302] width 1 height 1
radio input "true"
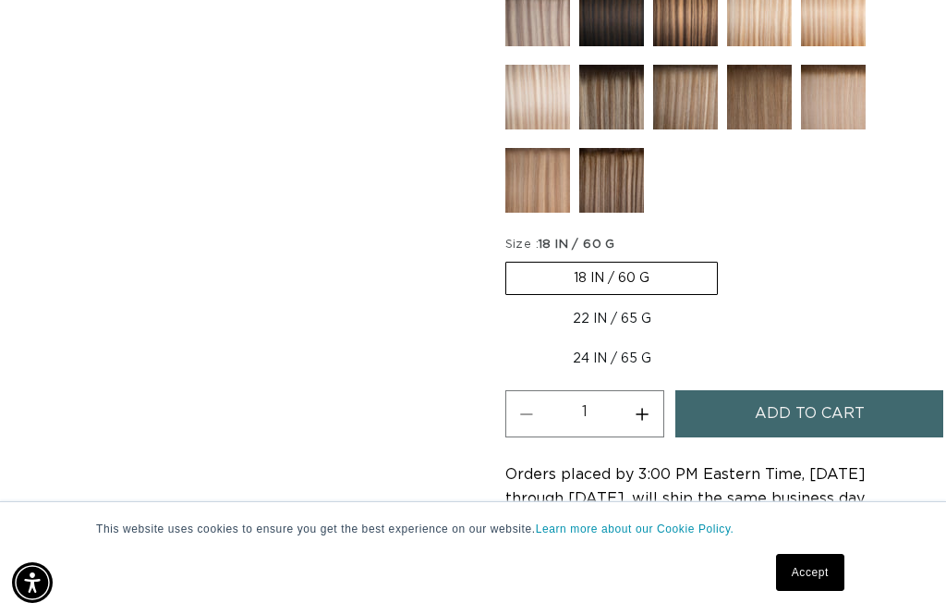
scroll to position [0, 815]
click at [594, 335] on label "22 IN / 65 G Variant sold out or unavailable" at bounding box center [612, 318] width 213 height 31
click at [727, 259] on input "22 IN / 65 G Variant sold out or unavailable" at bounding box center [727, 258] width 1 height 1
radio input "true"
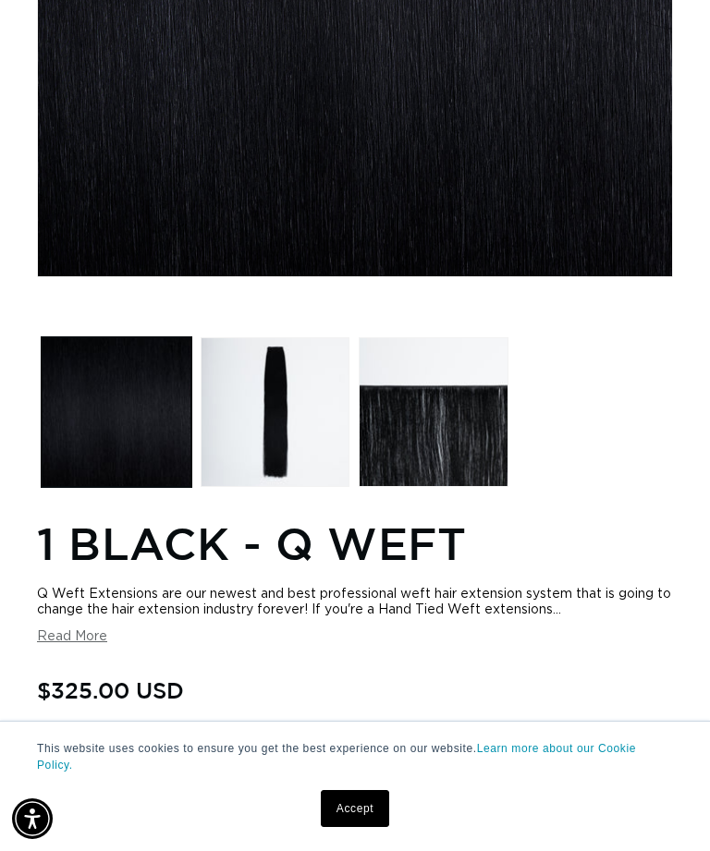
scroll to position [0, 1224]
